Goal: Task Accomplishment & Management: Use online tool/utility

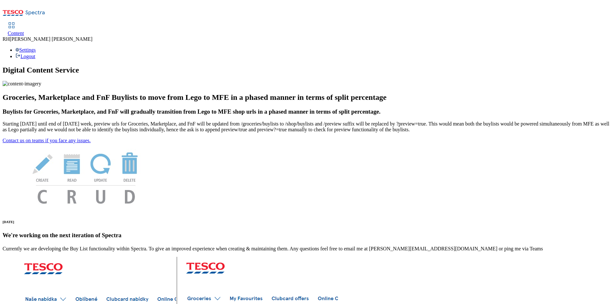
click at [24, 30] on span "Content" at bounding box center [16, 32] width 16 height 5
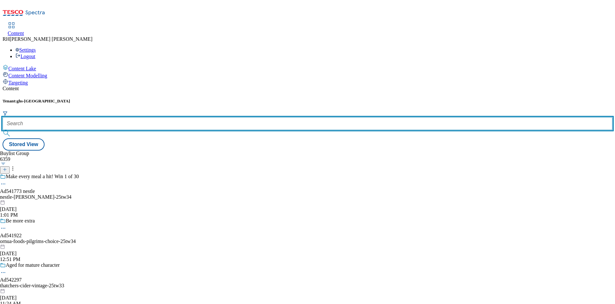
click at [149, 117] on input "text" at bounding box center [308, 123] width 610 height 13
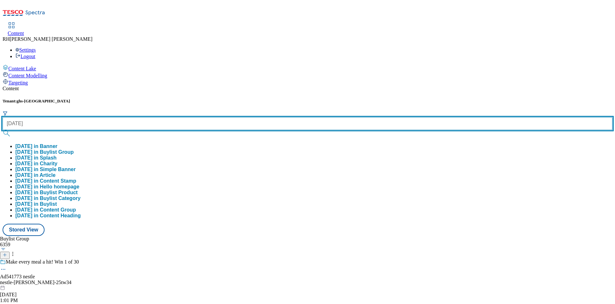
type input "[DATE]"
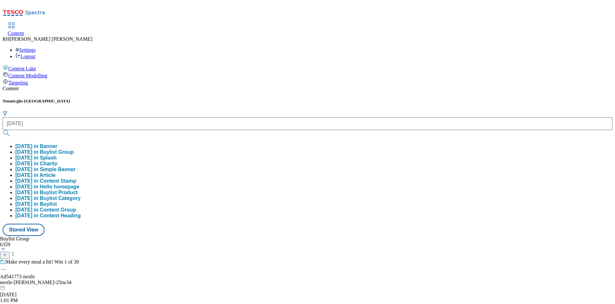
click at [74, 149] on button "[DATE] in Buylist Group" at bounding box center [44, 152] width 58 height 6
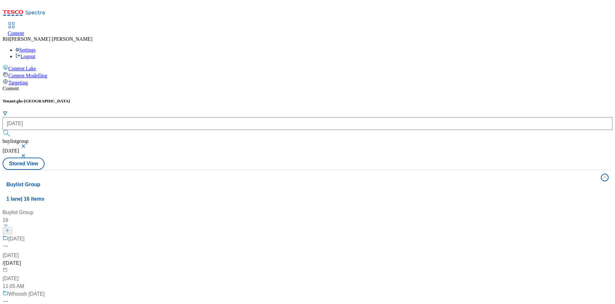
scroll to position [385, 0]
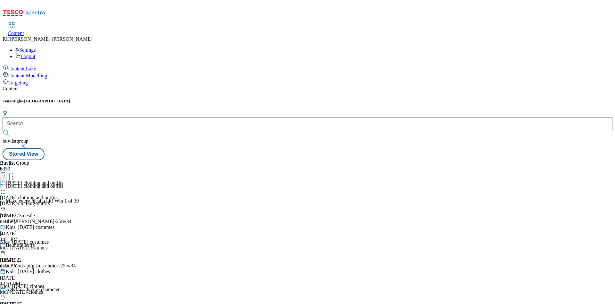
click at [63, 200] on div "[DATE]-clothing-outfits" at bounding box center [31, 203] width 63 height 6
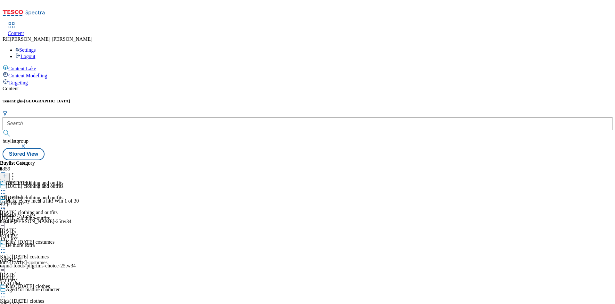
click at [35, 200] on div "all-products" at bounding box center [17, 203] width 35 height 6
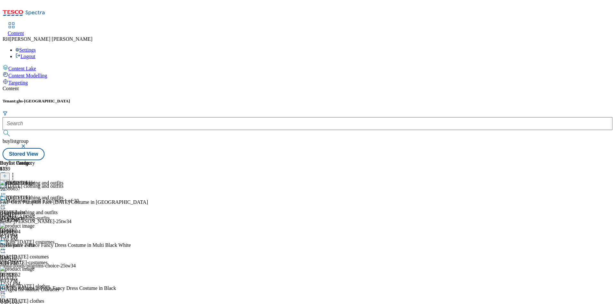
click at [16, 171] on icon at bounding box center [13, 174] width 6 height 6
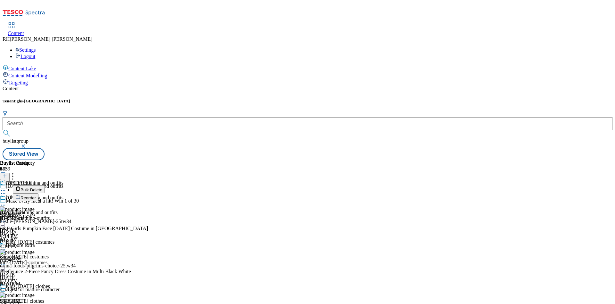
click at [36, 195] on span "Reorder" at bounding box center [28, 197] width 15 height 5
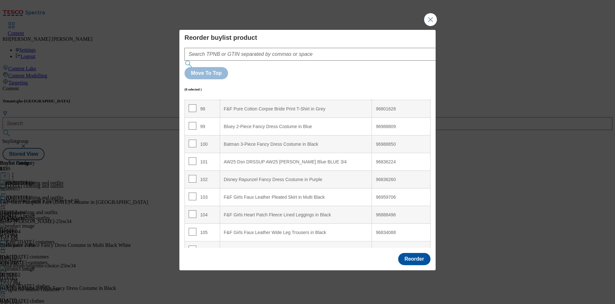
scroll to position [1708, 0]
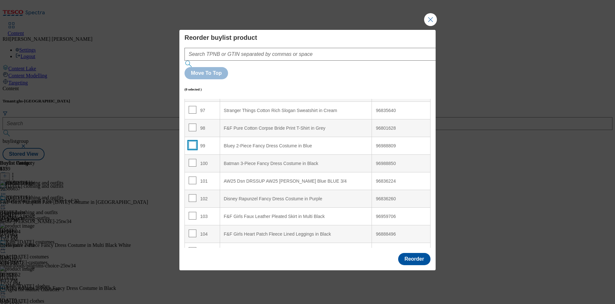
click at [195, 141] on input "Modal" at bounding box center [193, 145] width 8 height 8
checkbox input "true"
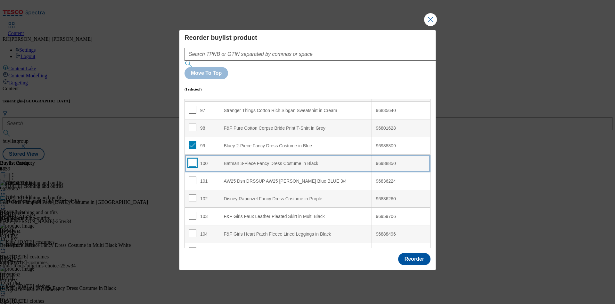
click at [192, 159] on input "Modal" at bounding box center [193, 163] width 8 height 8
checkbox input "true"
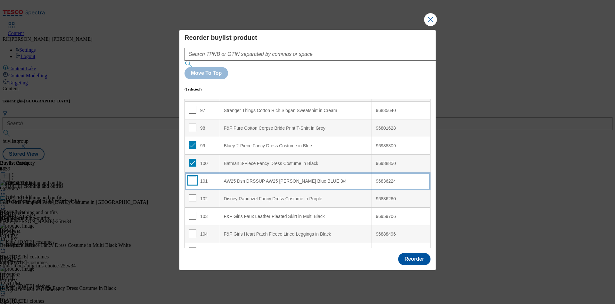
click at [193, 176] on input "Modal" at bounding box center [193, 180] width 8 height 8
checkbox input "true"
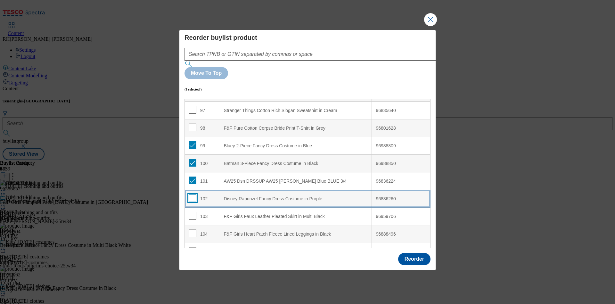
click at [191, 194] on input "Modal" at bounding box center [193, 198] width 8 height 8
checkbox input "true"
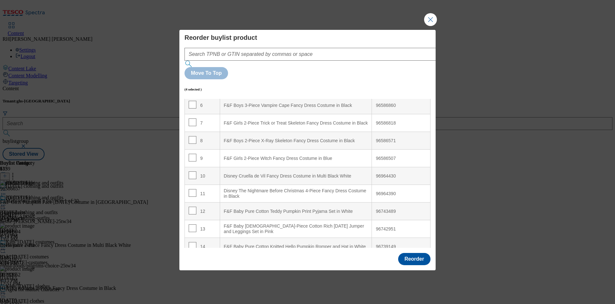
scroll to position [118, 0]
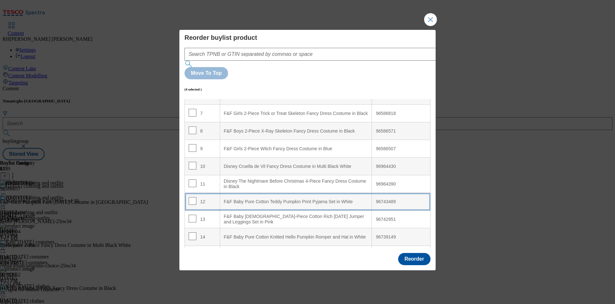
click at [320, 199] on div "F&F Baby Pure Cotton Teddy Pumpkin Print Pyjama Set in White" at bounding box center [296, 202] width 144 height 6
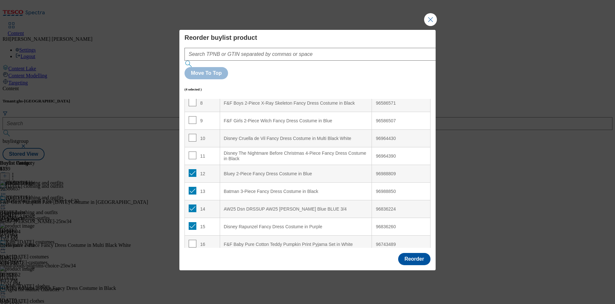
scroll to position [166, 0]
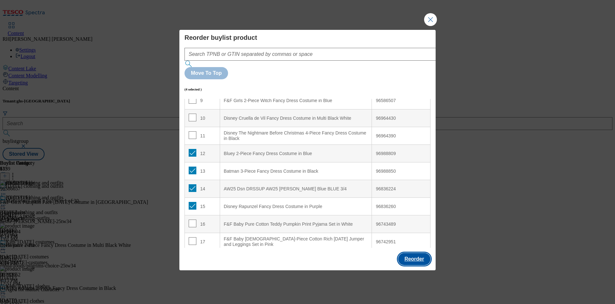
click at [415, 253] on button "Reorder" at bounding box center [414, 259] width 32 height 12
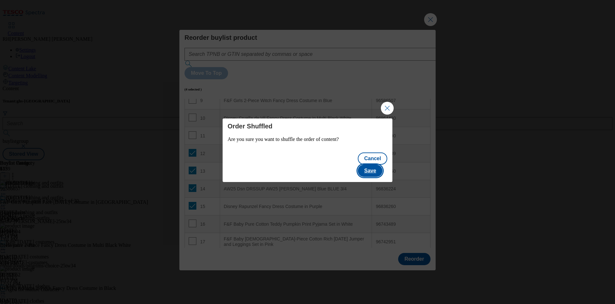
click at [383, 164] on button "Save" at bounding box center [370, 170] width 25 height 12
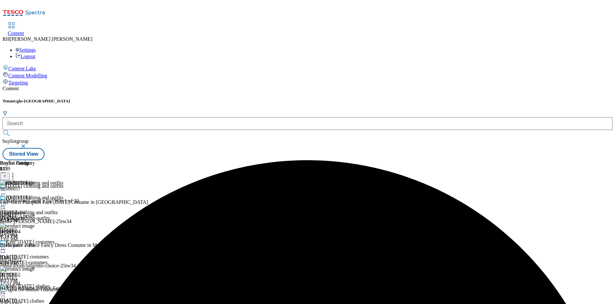
click at [6, 202] on icon at bounding box center [3, 205] width 6 height 6
click at [27, 216] on span "Edit" at bounding box center [23, 218] width 7 height 5
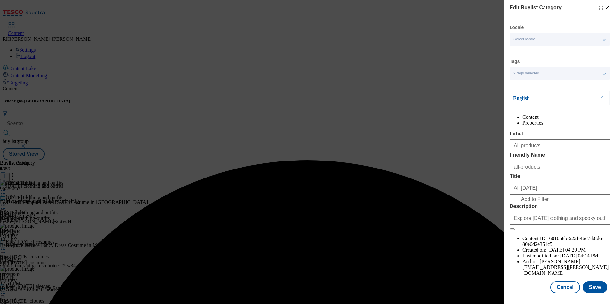
scroll to position [19, 0]
click at [588, 281] on button "Save" at bounding box center [595, 287] width 25 height 12
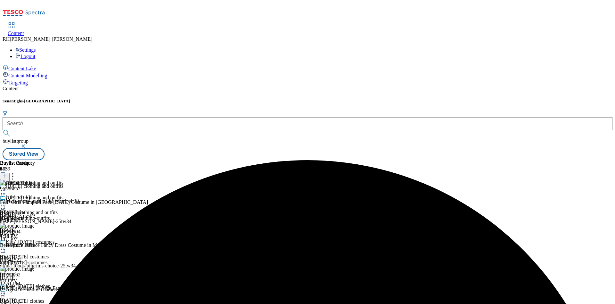
click at [6, 202] on icon at bounding box center [3, 205] width 6 height 6
click at [38, 244] on button "Preview" at bounding box center [25, 247] width 25 height 7
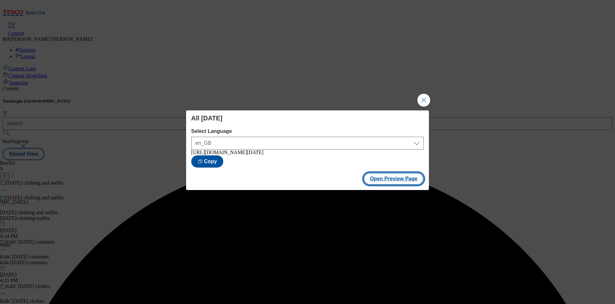
click at [397, 183] on button "Open Preview Page" at bounding box center [394, 178] width 61 height 12
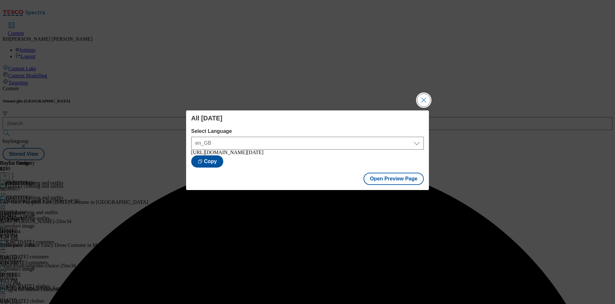
click at [425, 96] on button "Close Modal" at bounding box center [424, 100] width 13 height 13
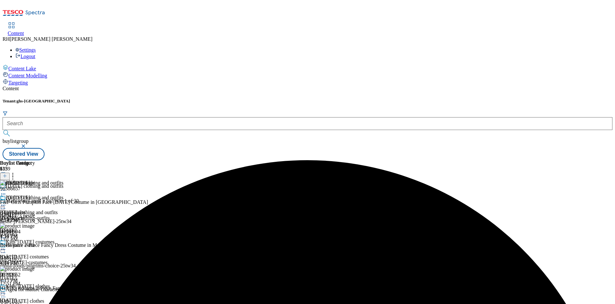
click at [6, 202] on icon at bounding box center [3, 205] width 6 height 6
click at [34, 268] on span "Publish" at bounding box center [27, 270] width 14 height 5
